Goal: Entertainment & Leisure: Browse casually

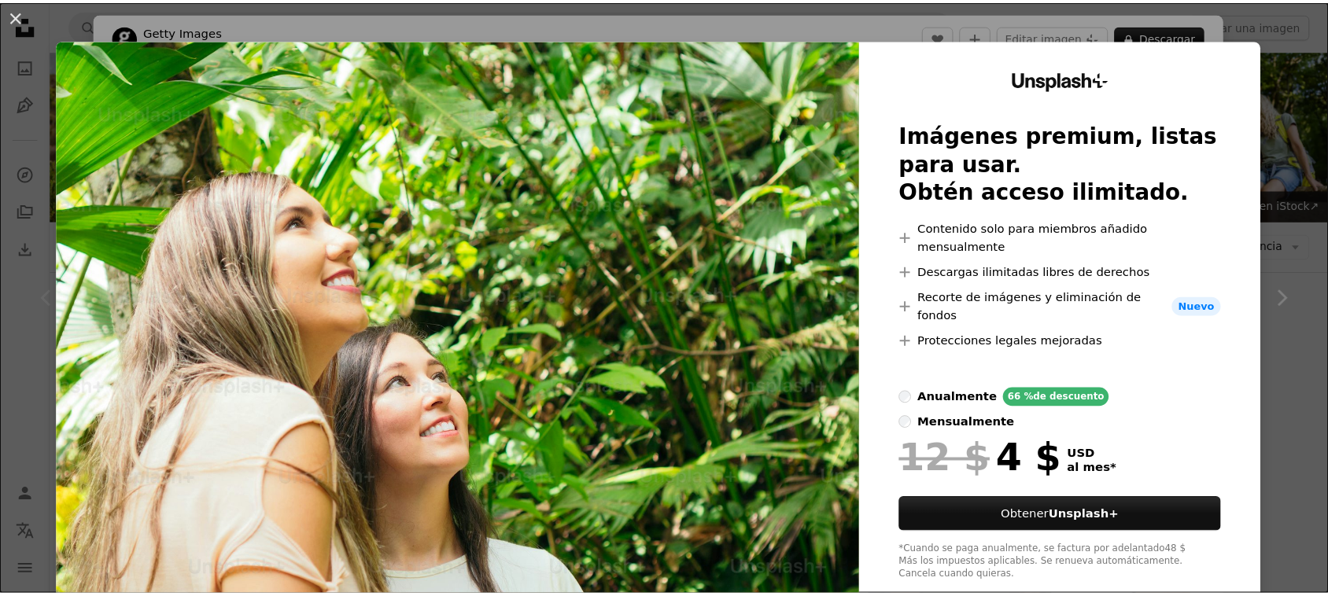
scroll to position [2459, 0]
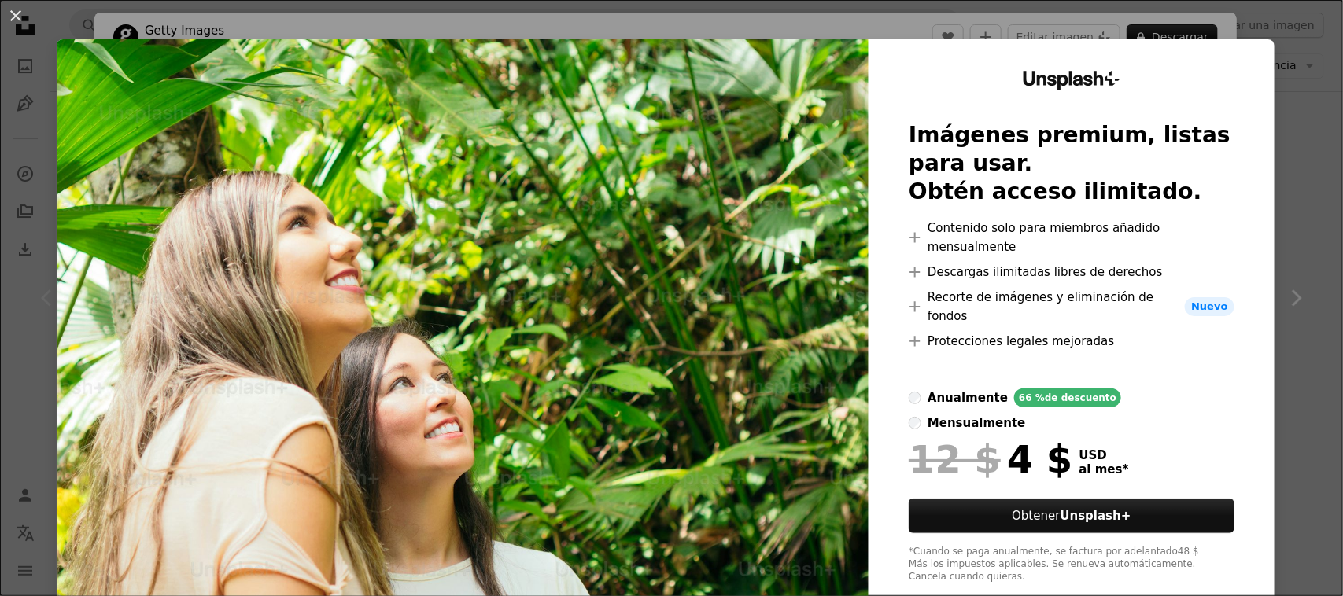
click at [1277, 165] on div "An X shape Unsplash+ Imágenes premium, listas para usar. Obtén acceso ilimitado…" at bounding box center [671, 298] width 1343 height 596
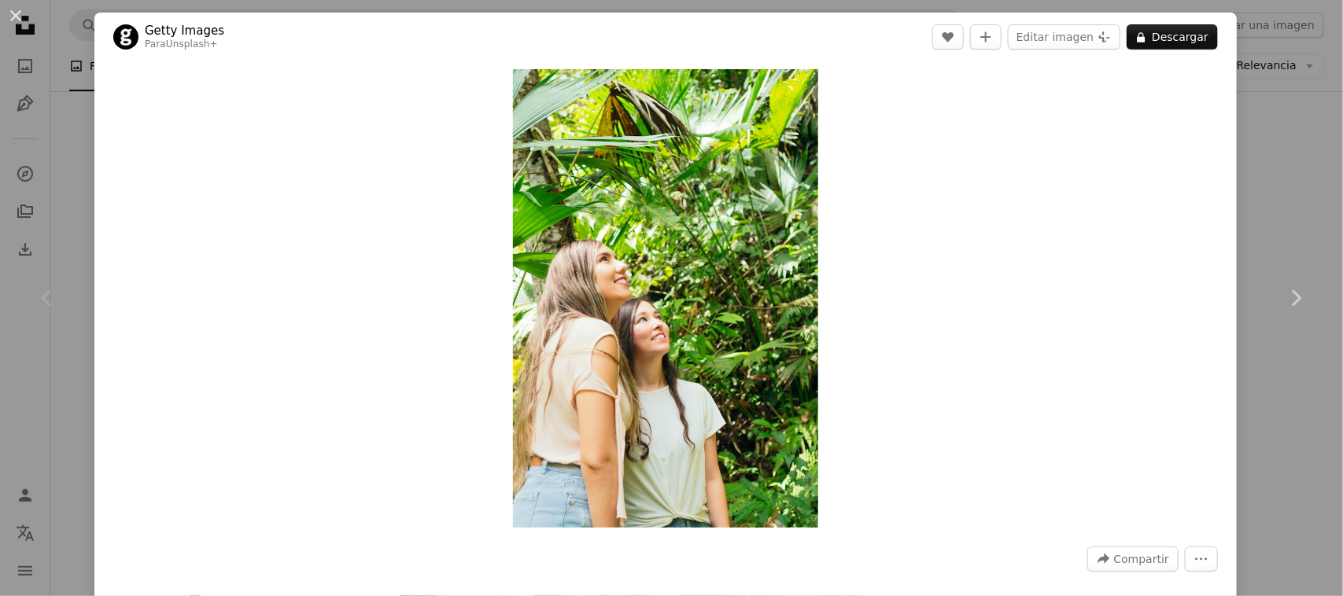
click at [1245, 386] on div "An X shape Chevron left Chevron right Getty Images Para Unsplash+ A heart A plu…" at bounding box center [671, 298] width 1343 height 596
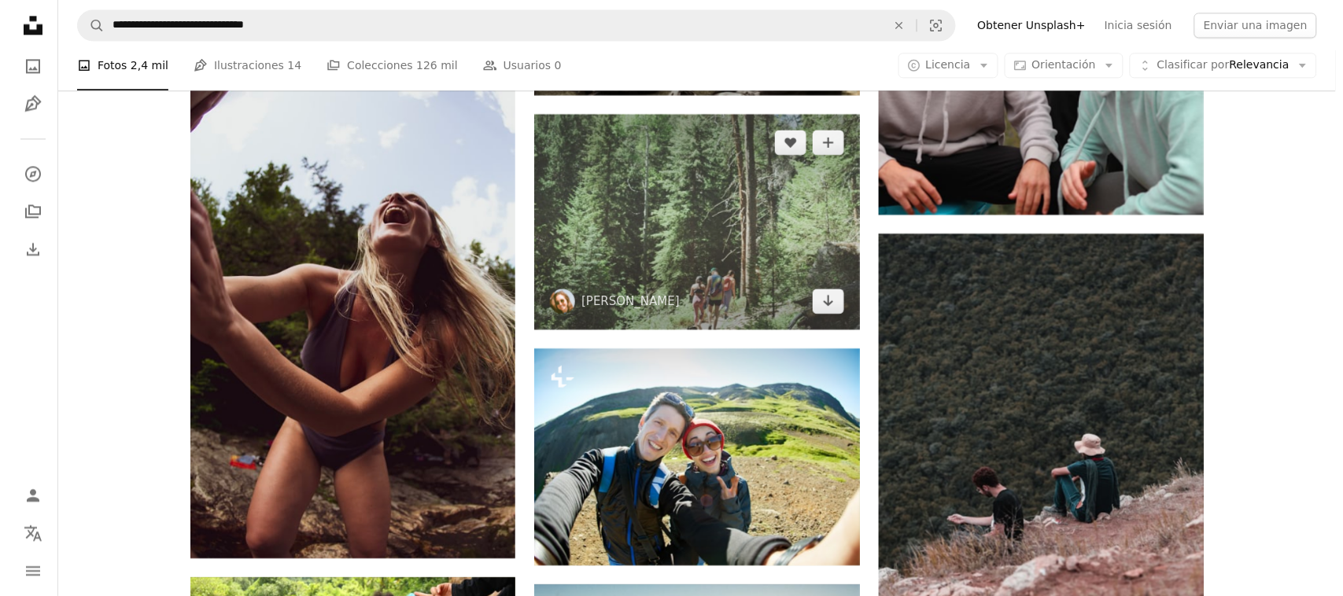
scroll to position [2950, 0]
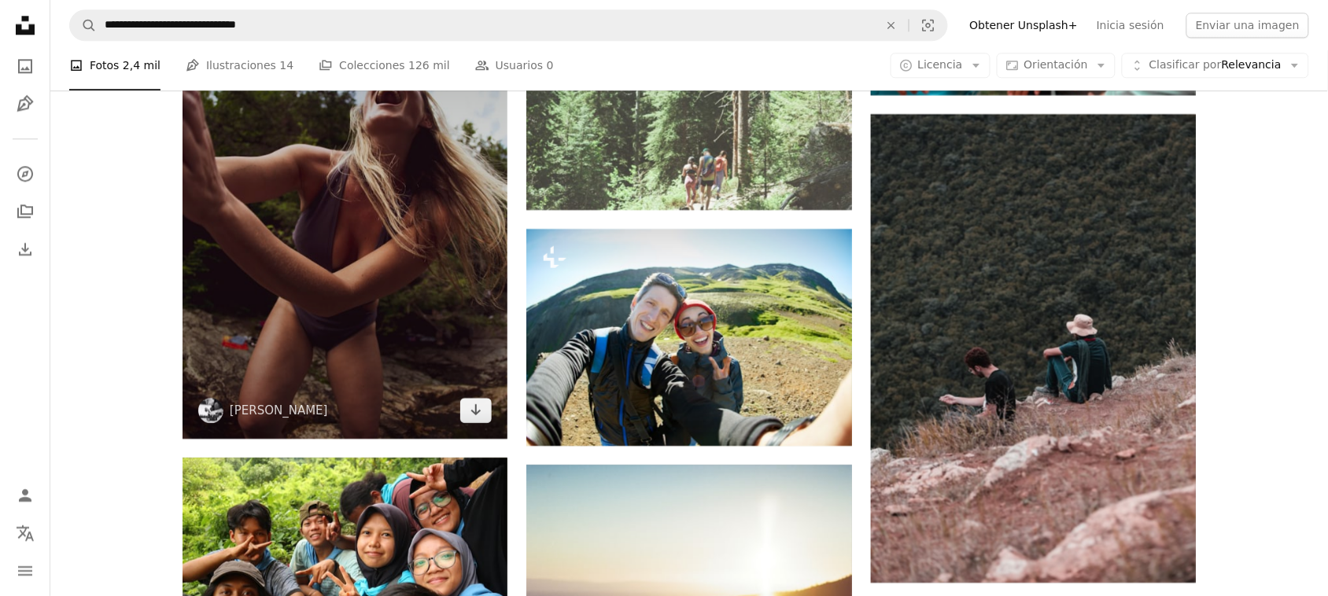
click at [425, 319] on img at bounding box center [345, 195] width 325 height 488
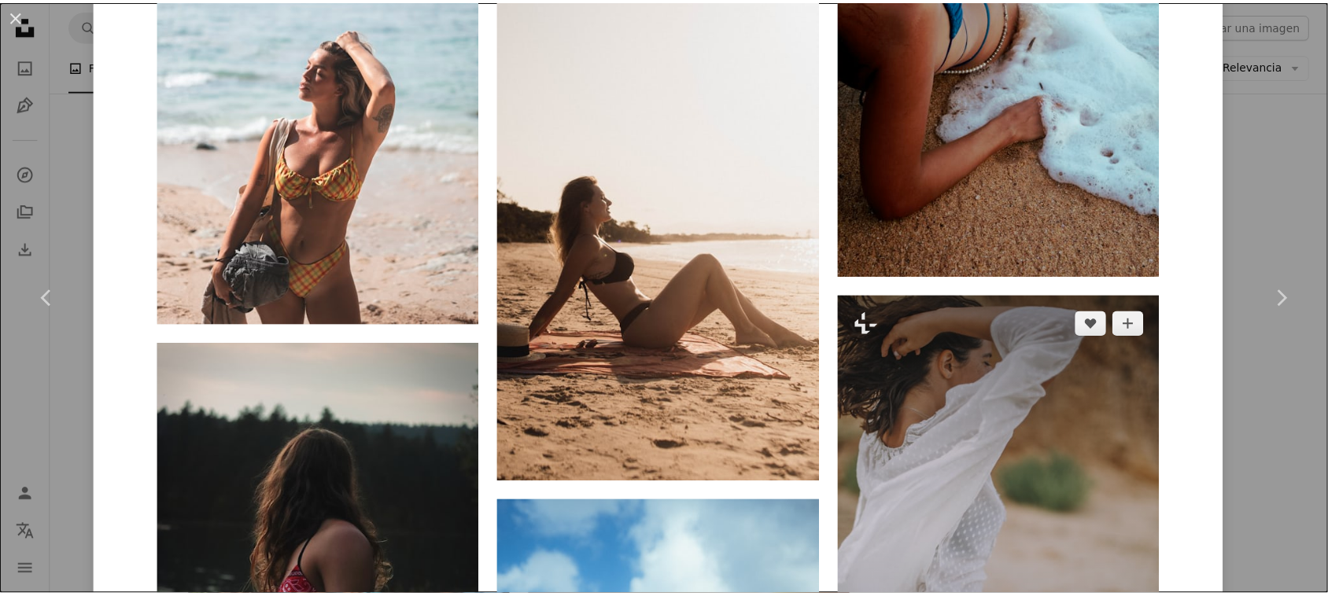
scroll to position [4130, 0]
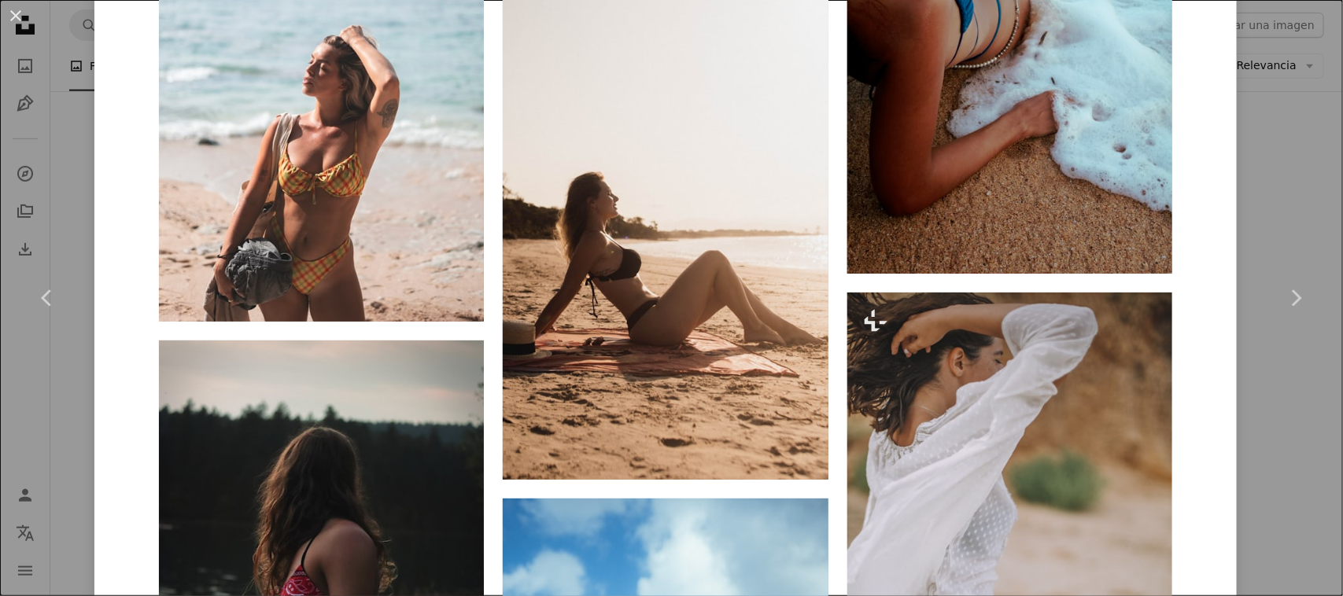
click at [1251, 463] on div "An X shape Chevron left Chevron right Thijs Stoop thijsstoop A heart A plus sig…" at bounding box center [671, 298] width 1343 height 596
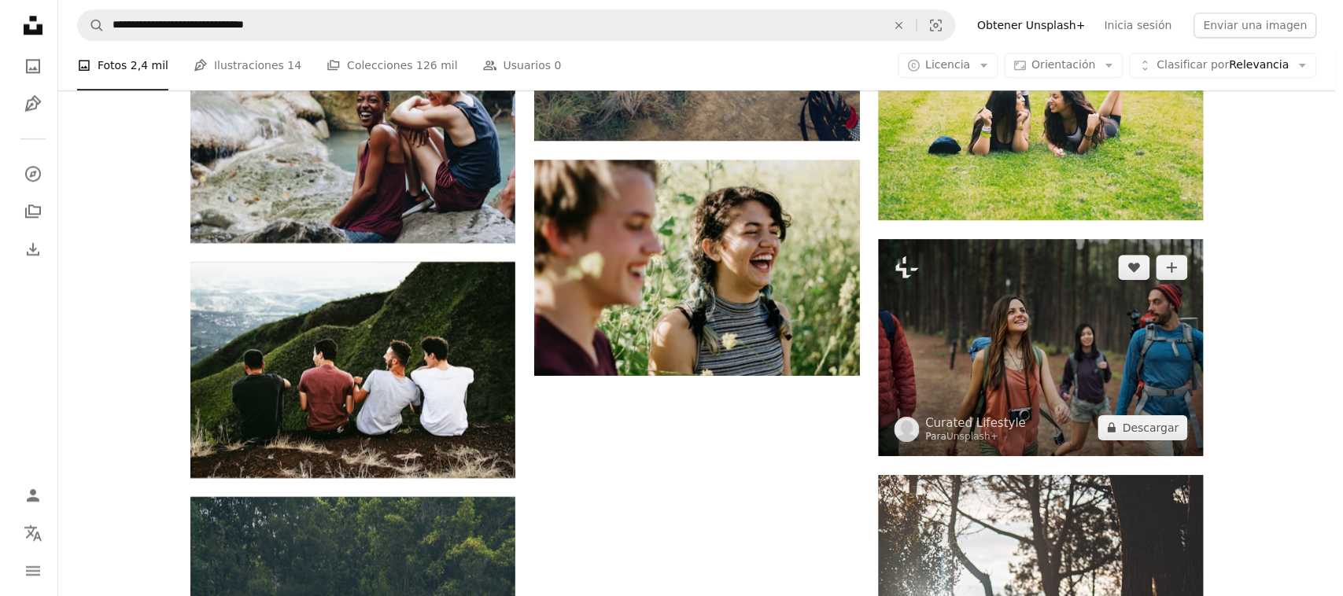
scroll to position [4720, 0]
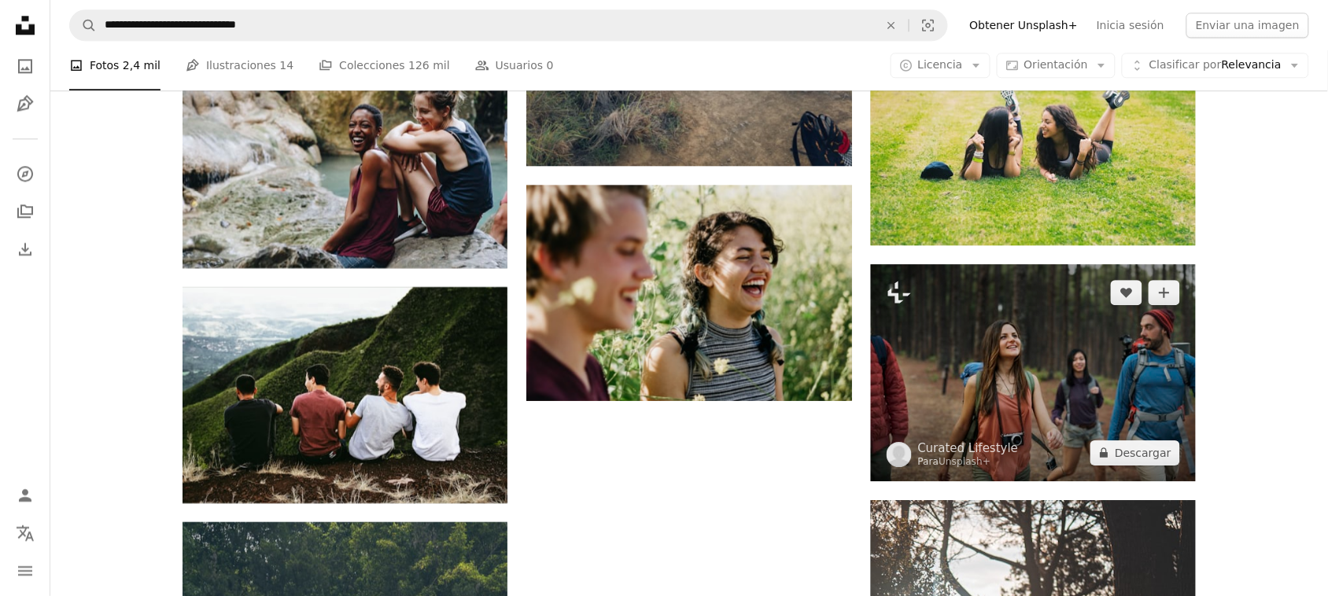
click at [1074, 408] on img at bounding box center [1033, 372] width 325 height 217
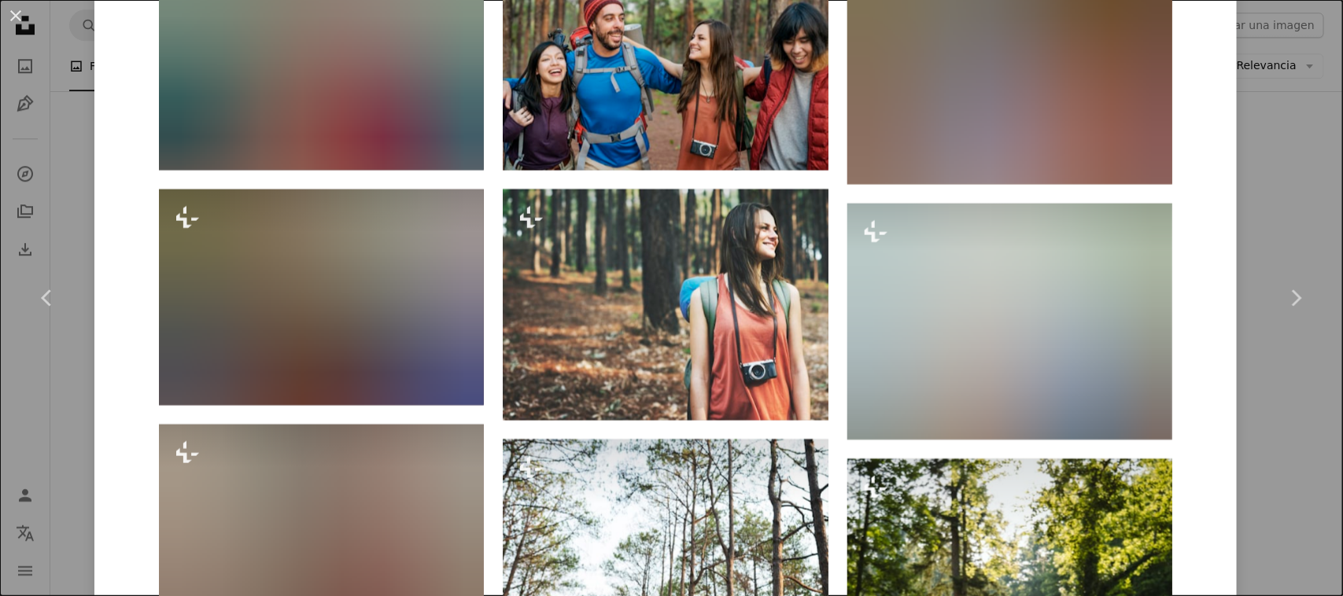
scroll to position [1475, 0]
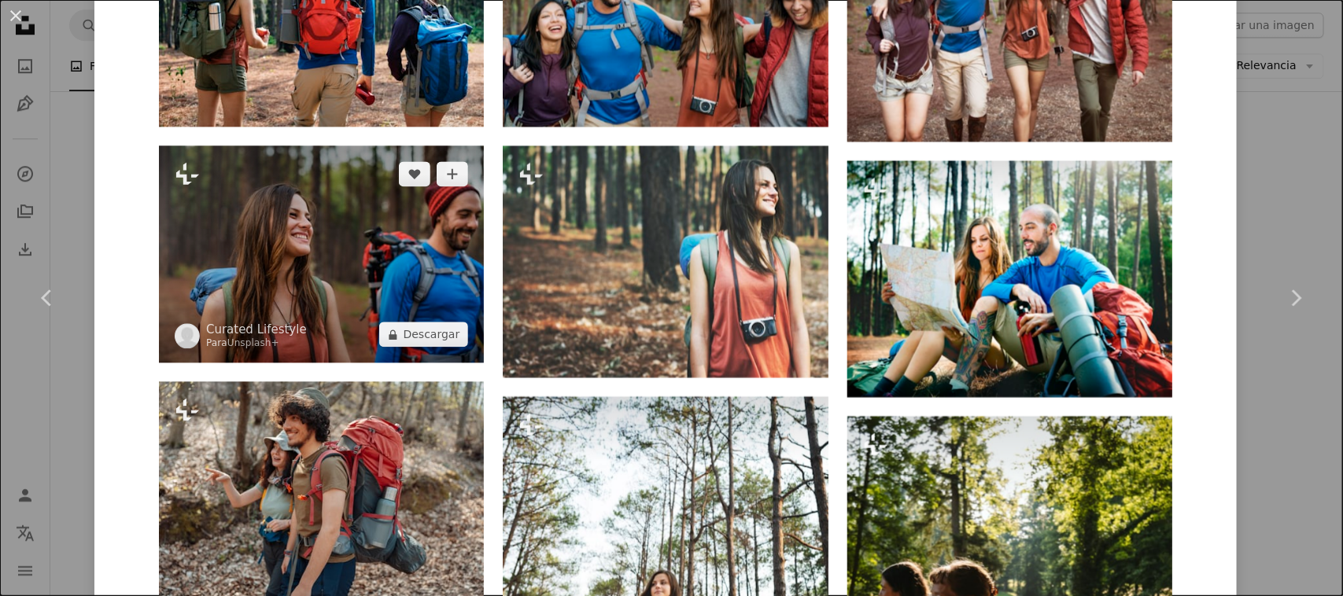
click at [347, 267] on img at bounding box center [321, 254] width 325 height 217
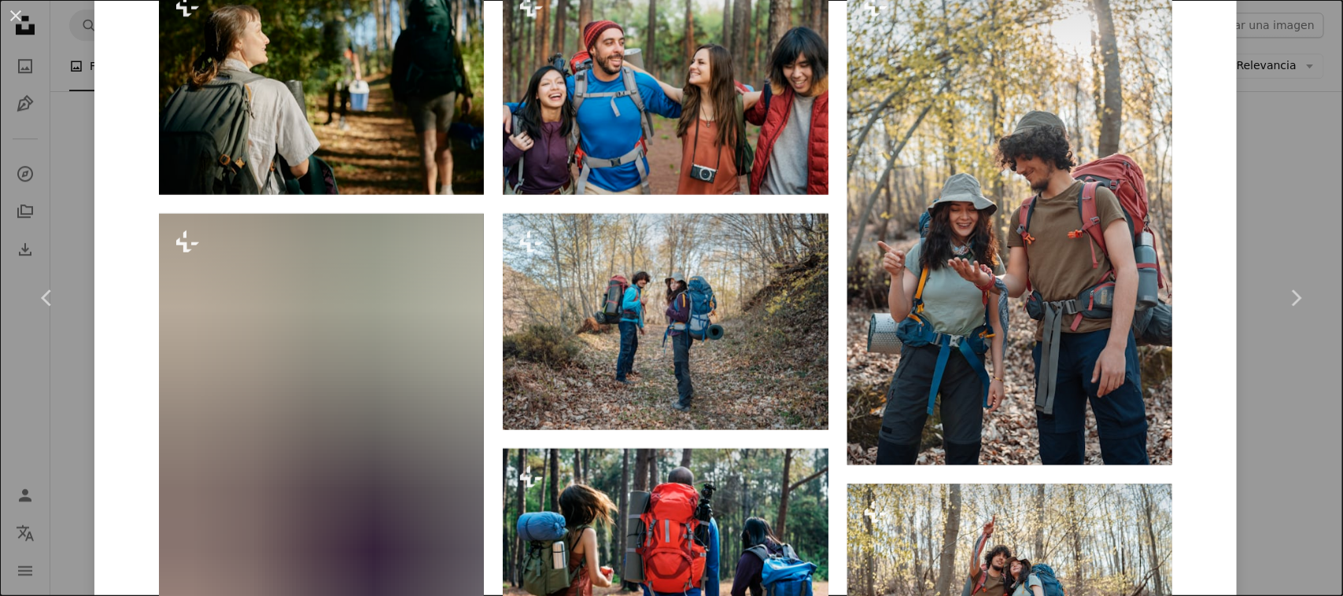
scroll to position [1278, 0]
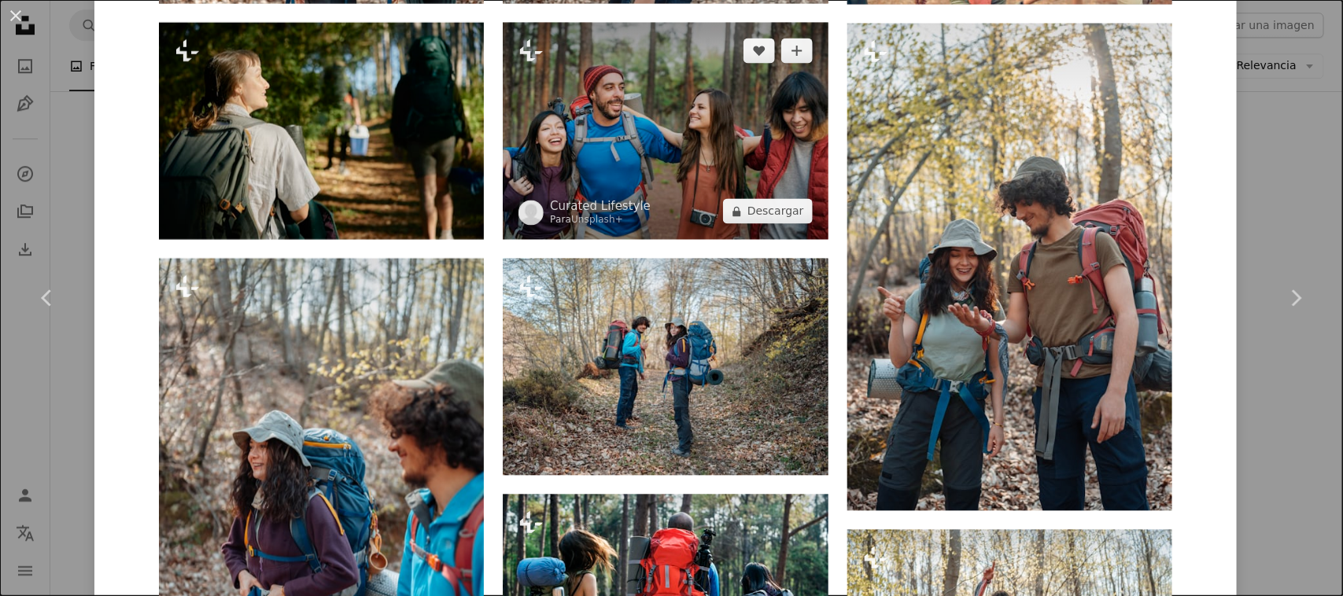
click at [630, 130] on img at bounding box center [665, 131] width 325 height 217
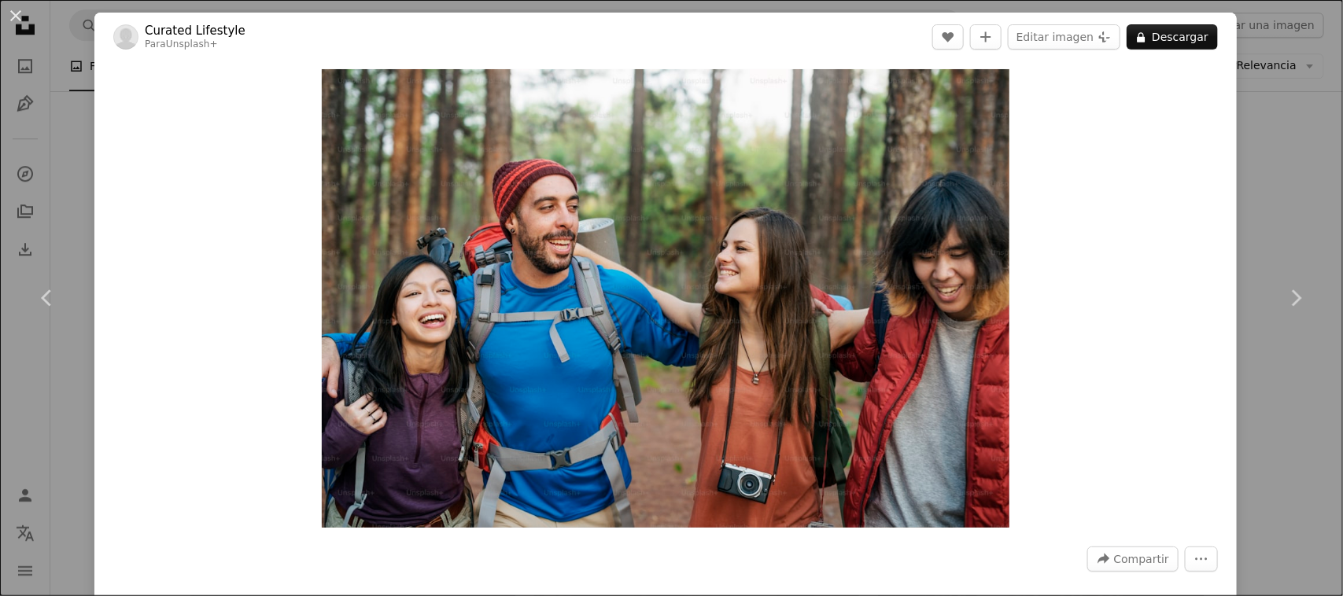
click at [1290, 425] on div "An X shape Chevron left Chevron right Curated Lifestyle Para Unsplash+ A heart …" at bounding box center [671, 298] width 1343 height 596
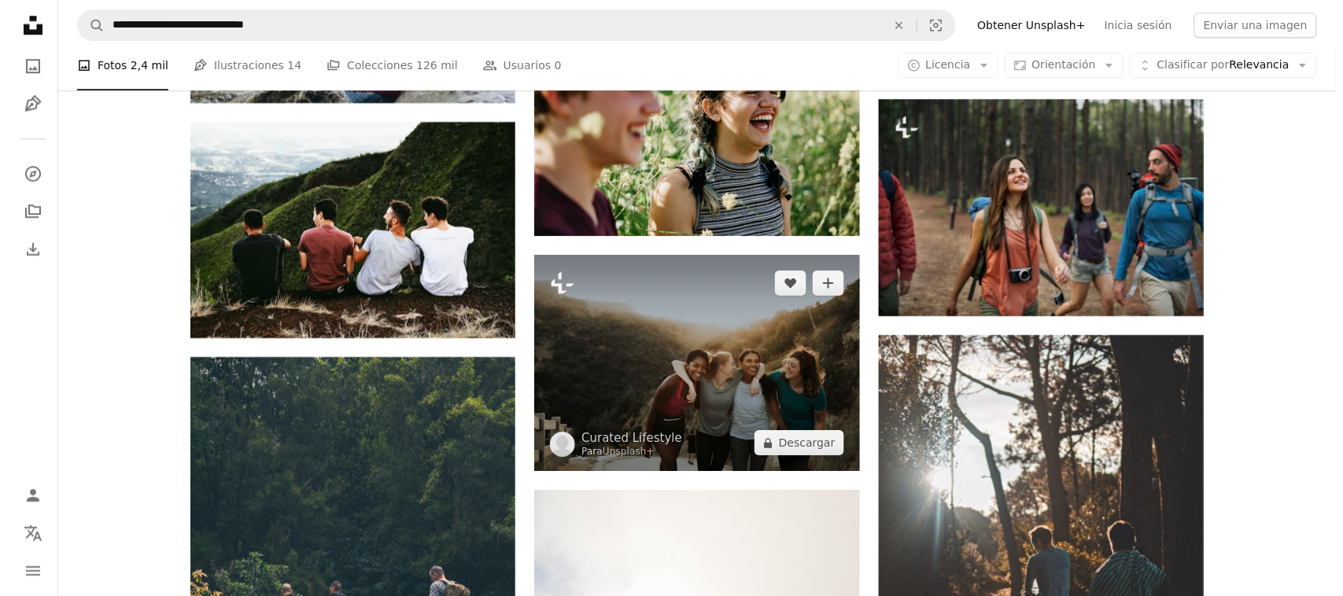
scroll to position [4917, 0]
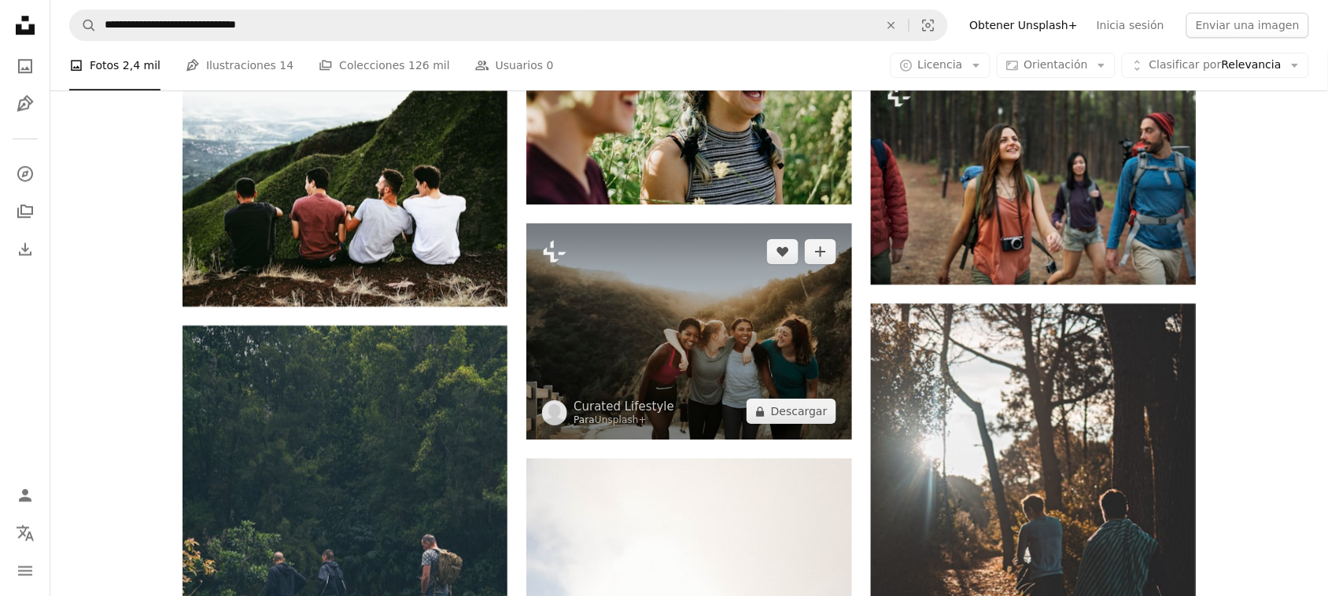
click at [788, 356] on img at bounding box center [688, 331] width 325 height 216
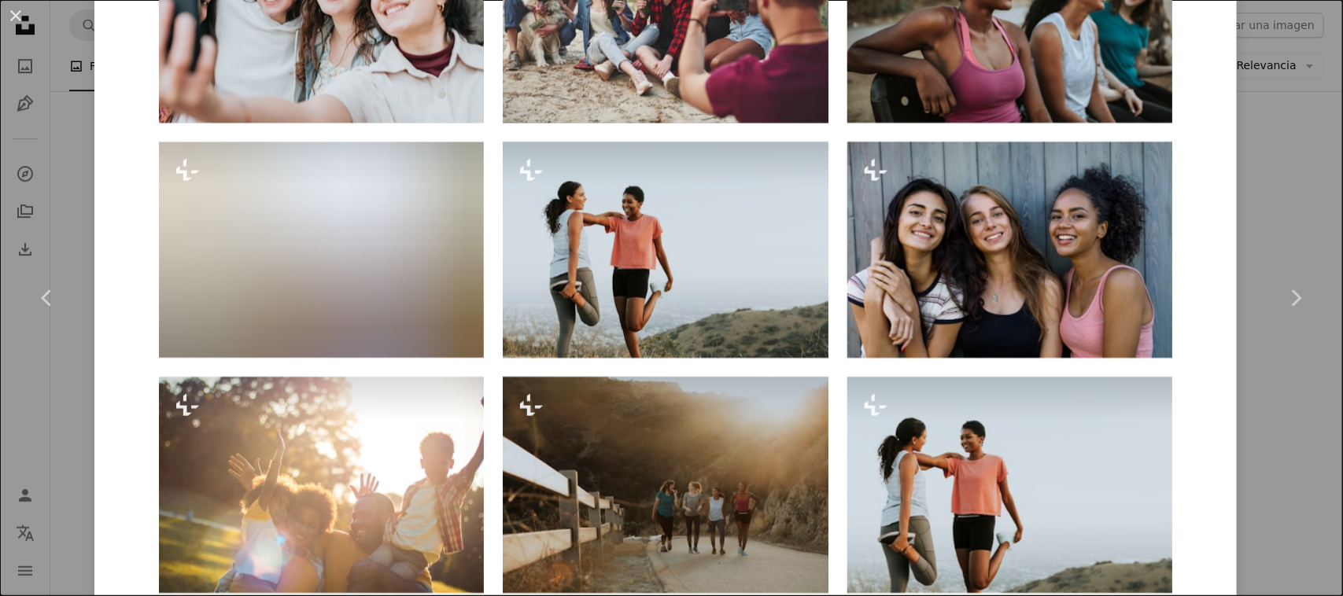
scroll to position [1672, 0]
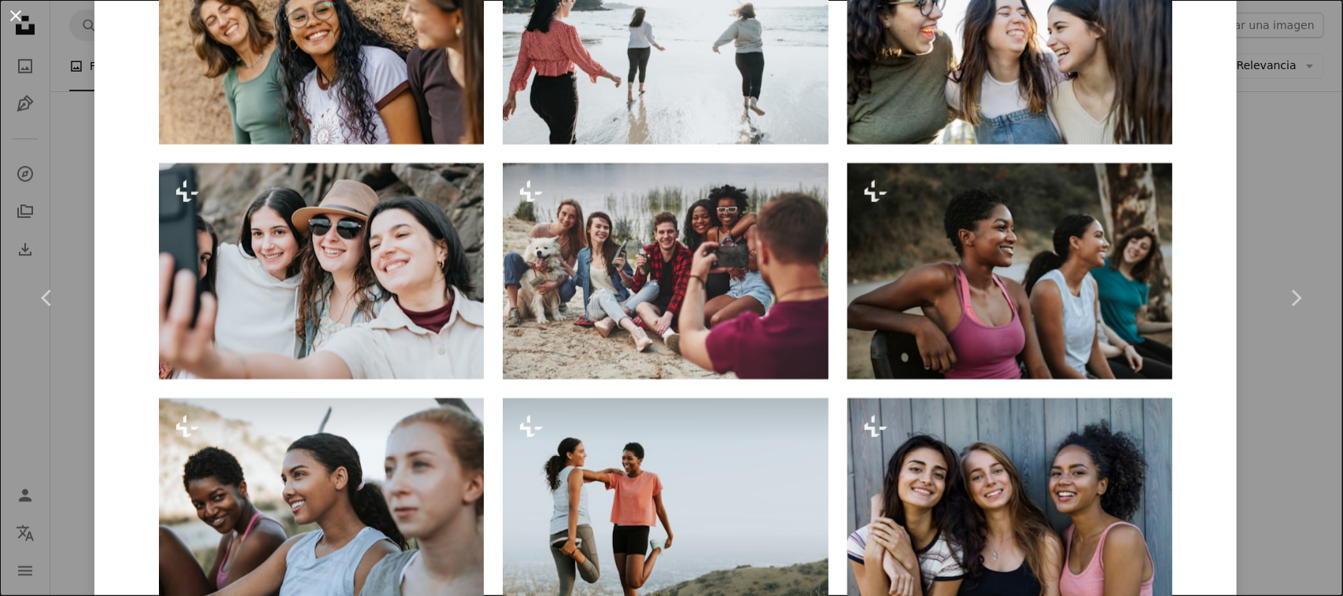
click at [14, 20] on button "An X shape" at bounding box center [15, 15] width 19 height 19
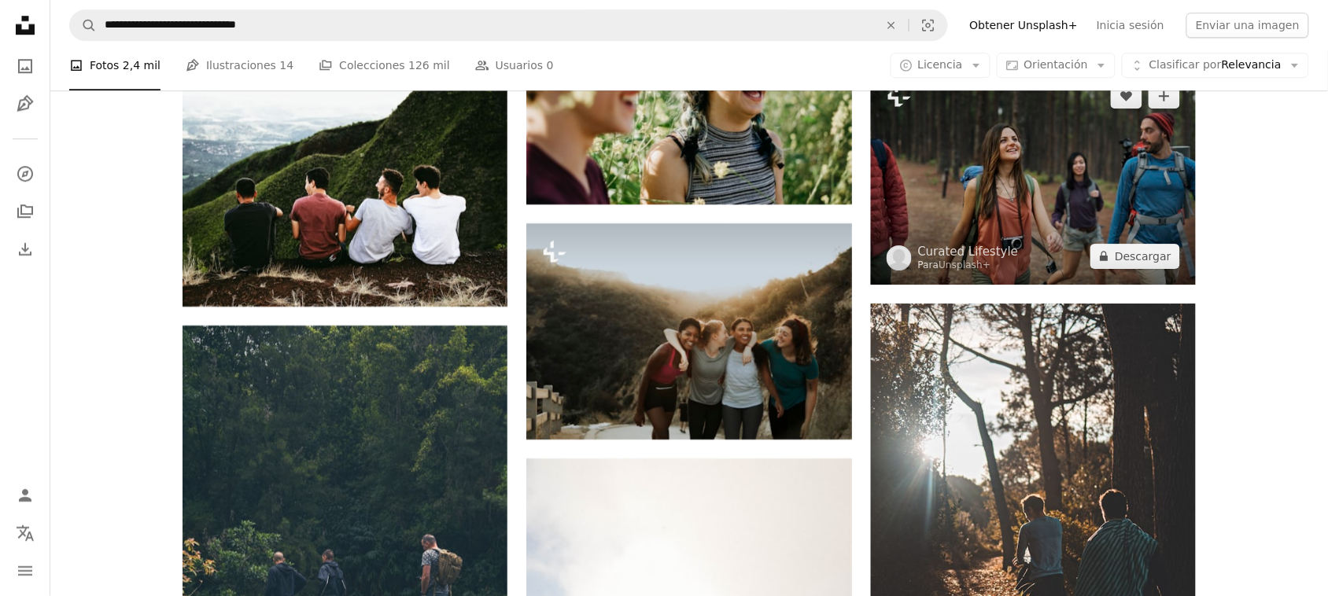
click at [1051, 205] on img at bounding box center [1033, 176] width 325 height 217
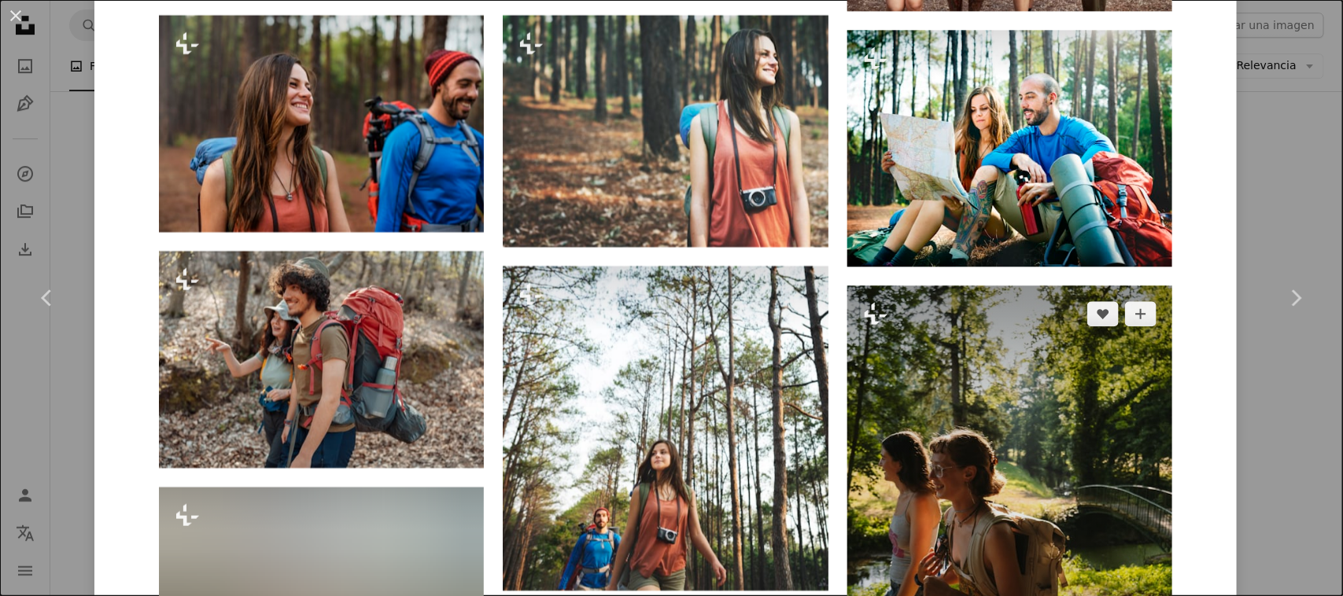
scroll to position [1869, 0]
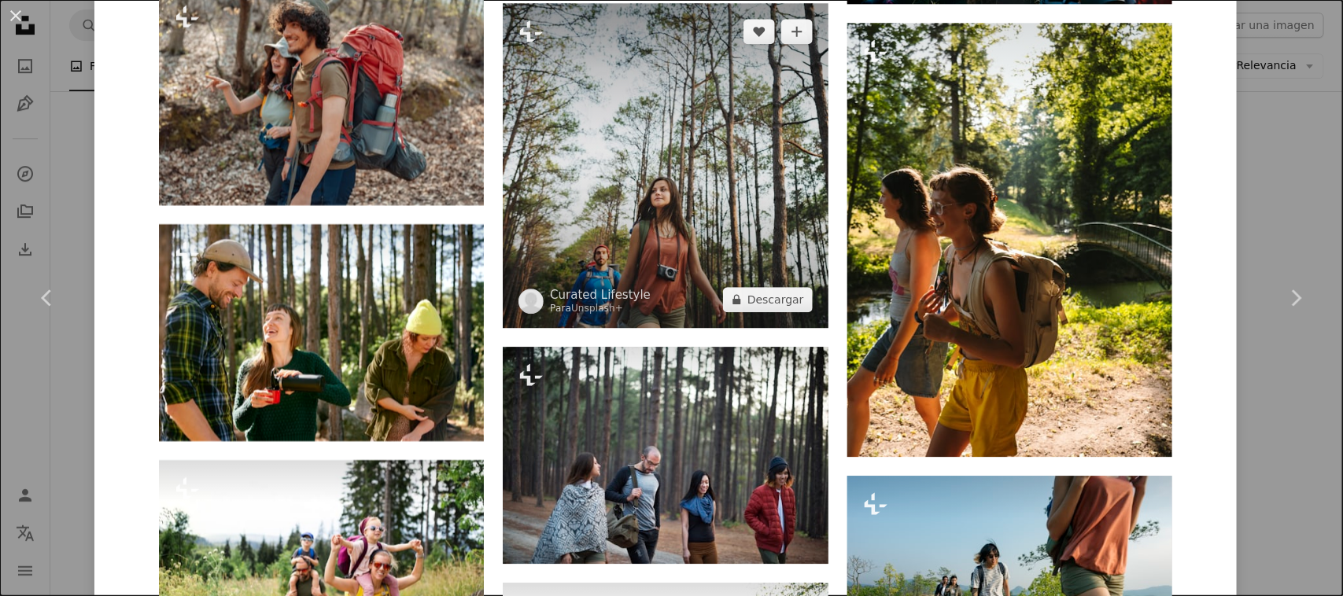
click at [694, 224] on img at bounding box center [665, 165] width 325 height 325
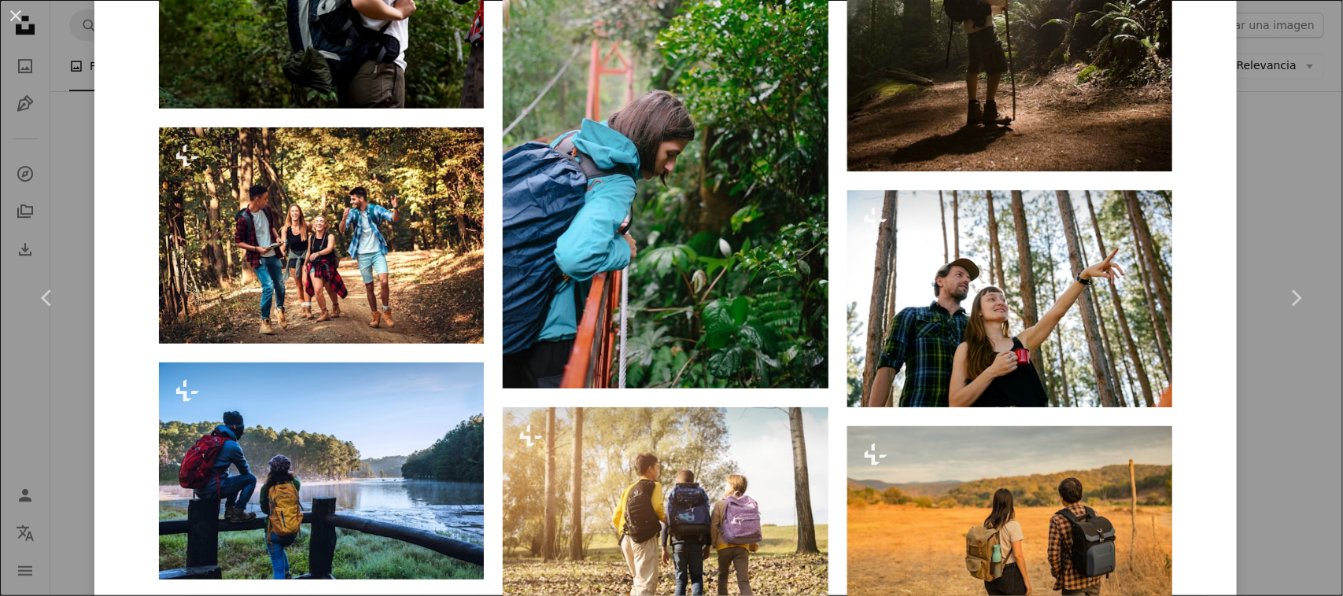
scroll to position [8430, 0]
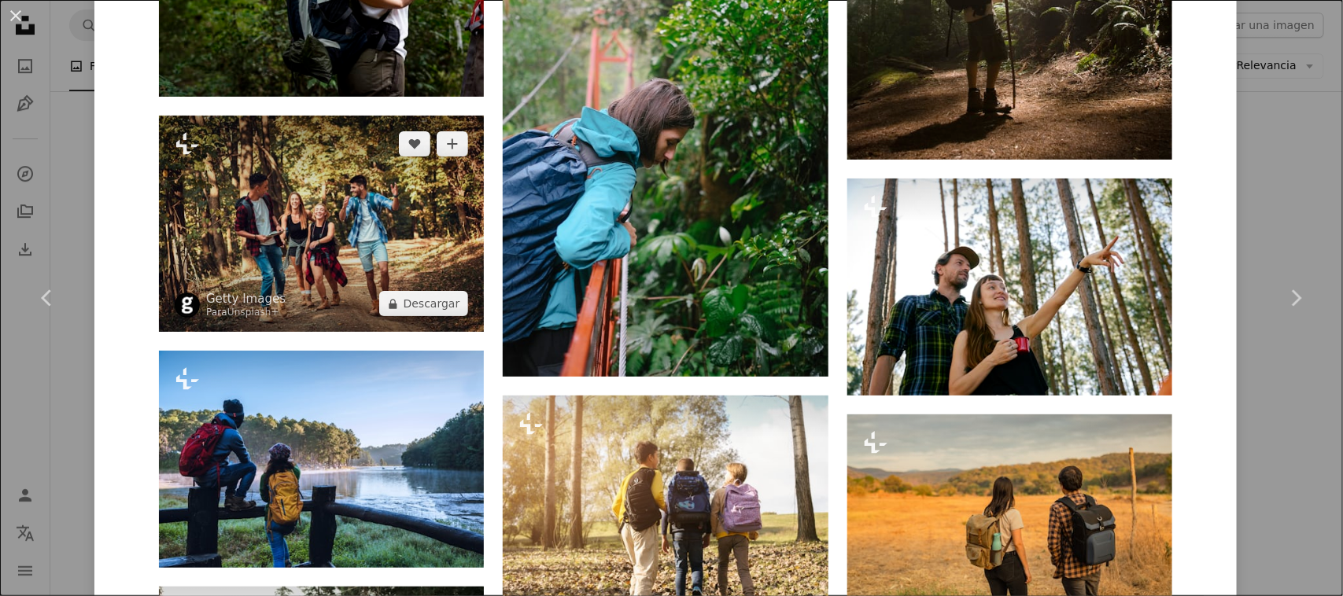
click at [324, 224] on img at bounding box center [321, 224] width 325 height 216
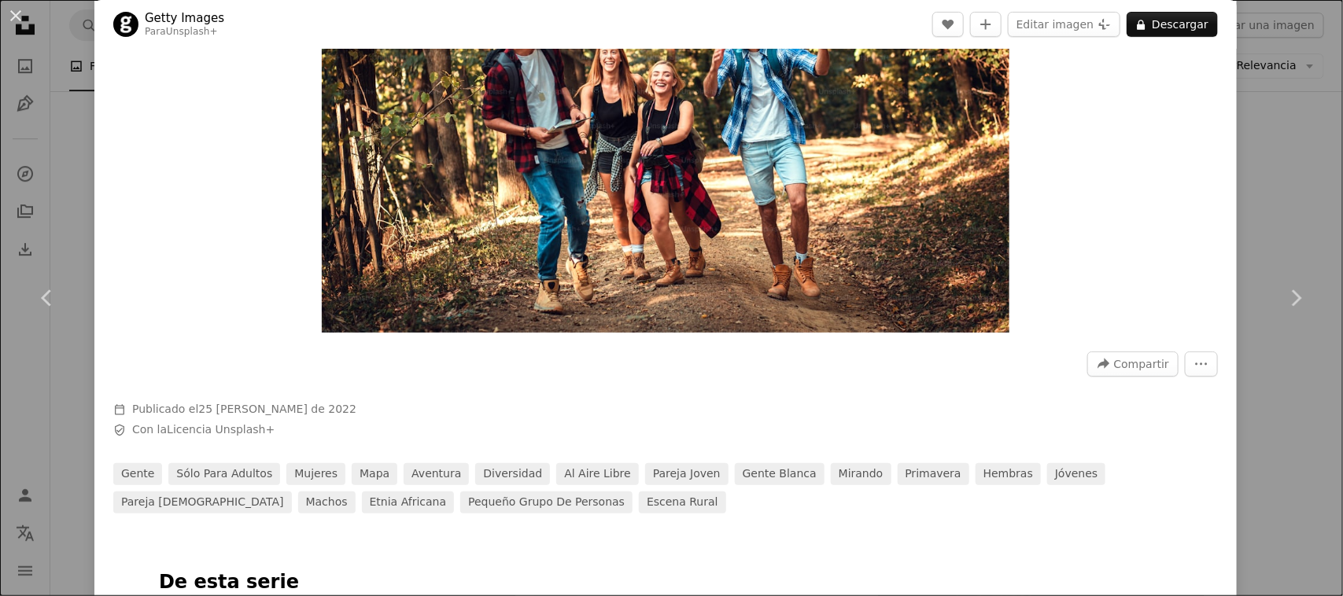
scroll to position [98, 0]
